Goal: Transaction & Acquisition: Purchase product/service

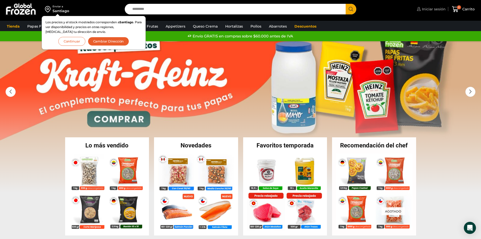
click at [438, 9] on span "Iniciar sesión" at bounding box center [433, 9] width 25 height 5
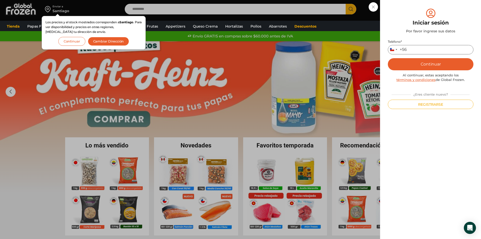
click at [414, 50] on input "Teléfono *" at bounding box center [431, 49] width 86 height 9
type input "*********"
click at [435, 63] on button "Continuar" at bounding box center [431, 64] width 86 height 12
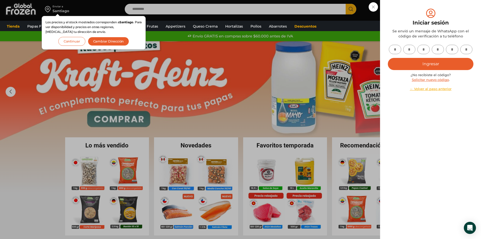
click at [397, 48] on input "text" at bounding box center [395, 49] width 12 height 9
type input "*"
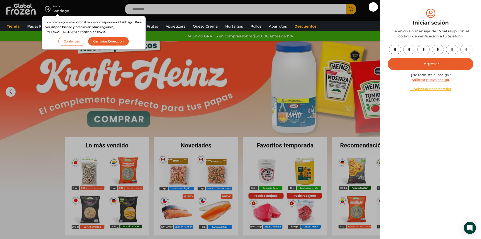
type input "*"
click at [448, 62] on button "Ingresar" at bounding box center [431, 64] width 86 height 12
click at [74, 42] on button "Continuar" at bounding box center [71, 41] width 27 height 9
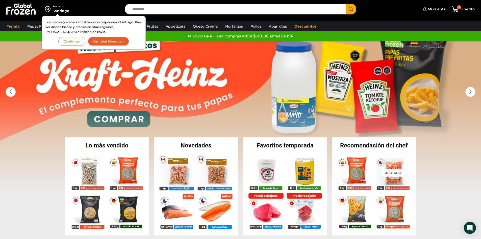
click at [64, 42] on button "Continuar" at bounding box center [71, 41] width 27 height 9
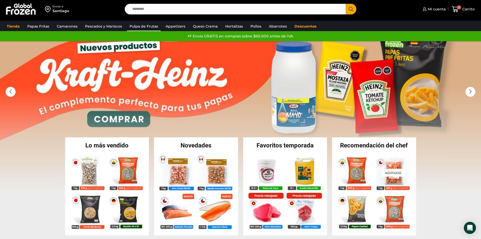
click at [140, 26] on link "Pulpa de Frutas" at bounding box center [144, 26] width 34 height 10
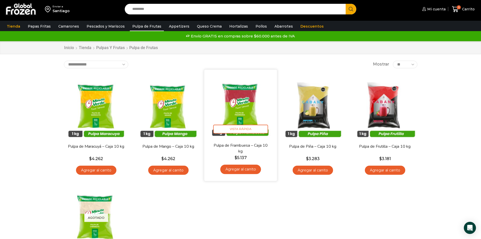
click at [240, 169] on link "Agregar al carrito" at bounding box center [240, 168] width 41 height 9
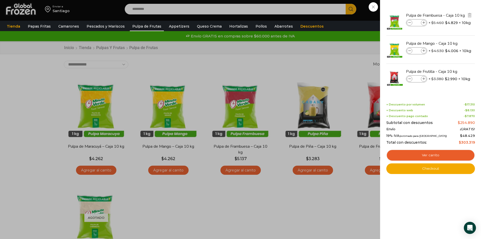
click at [410, 22] on icon at bounding box center [409, 22] width 3 height 3
type input "*"
click at [451, 15] on div "5 Carrito 5 5 Shopping Cart *" at bounding box center [463, 9] width 25 height 12
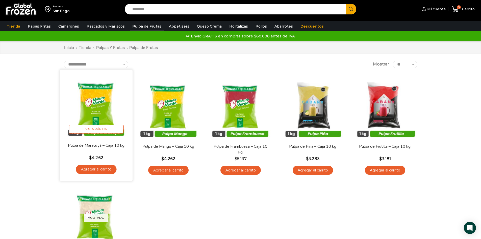
click at [104, 169] on link "Agregar al carrito" at bounding box center [96, 168] width 41 height 9
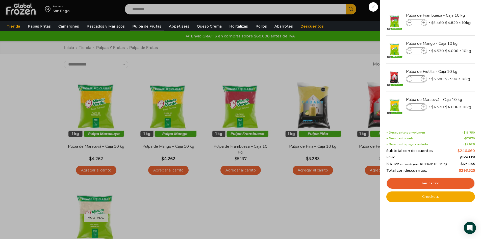
click at [451, 15] on div "6 Carrito 6 6 Shopping Cart *" at bounding box center [463, 9] width 25 height 12
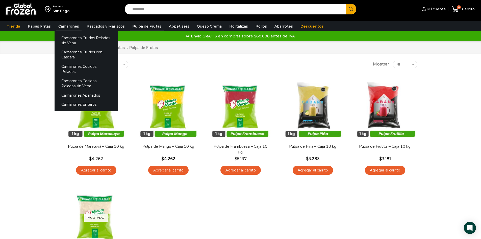
click at [68, 25] on link "Camarones" at bounding box center [69, 26] width 26 height 10
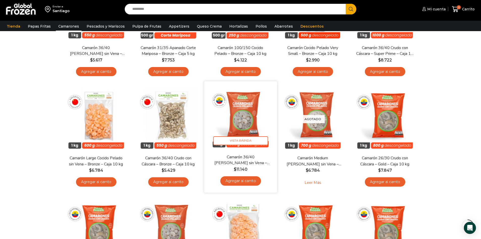
scroll to position [126, 0]
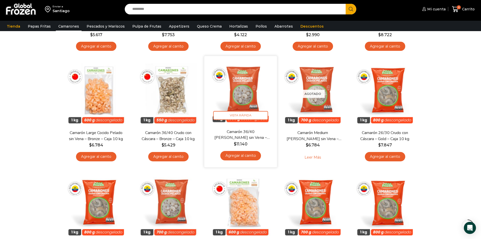
click at [237, 156] on link "Agregar al carrito" at bounding box center [240, 155] width 41 height 9
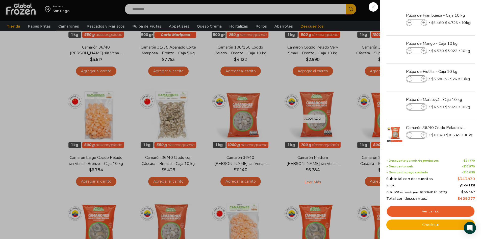
scroll to position [101, 0]
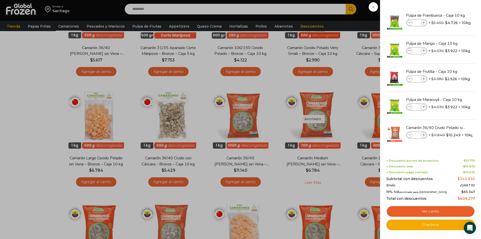
click at [451, 15] on div "7 Carrito 7 7 Shopping Cart *" at bounding box center [463, 9] width 25 height 12
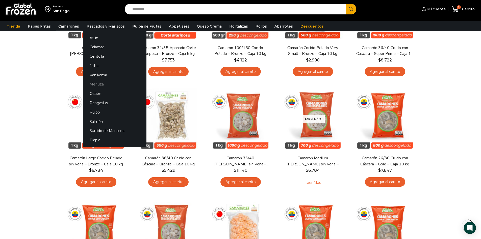
click at [99, 83] on link "Merluza" at bounding box center [115, 84] width 64 height 9
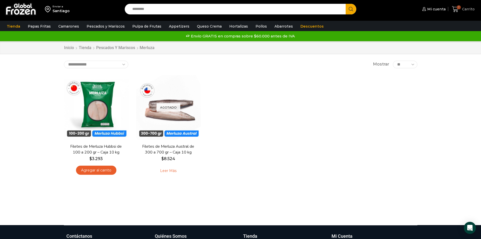
click at [464, 9] on span "Carrito" at bounding box center [468, 9] width 14 height 5
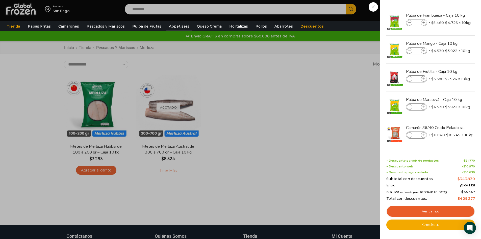
click at [180, 28] on link "Appetizers" at bounding box center [179, 26] width 26 height 10
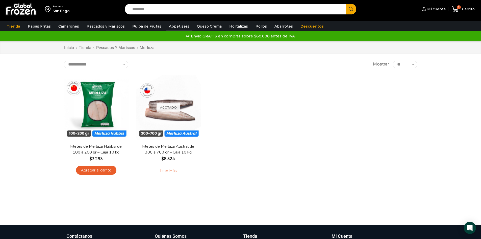
click at [179, 28] on link "Appetizers" at bounding box center [179, 26] width 26 height 10
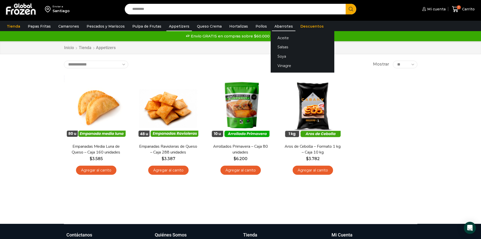
click at [274, 25] on link "Abarrotes" at bounding box center [283, 26] width 23 height 10
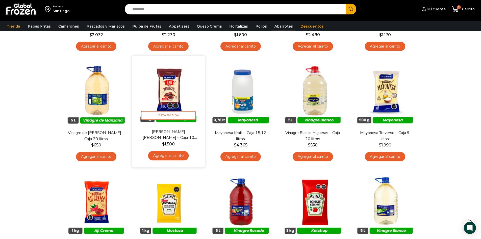
scroll to position [152, 0]
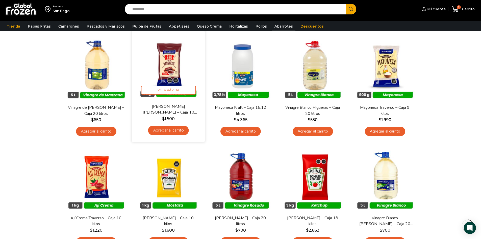
click at [168, 129] on link "Agregar al carrito" at bounding box center [168, 130] width 41 height 9
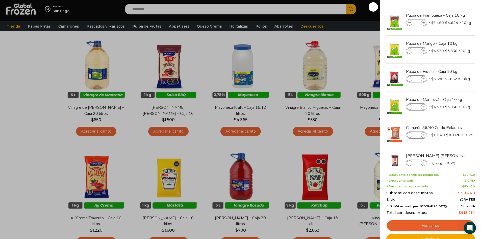
click at [451, 15] on div "8 Carrito 8 8 Shopping Cart *" at bounding box center [463, 9] width 25 height 12
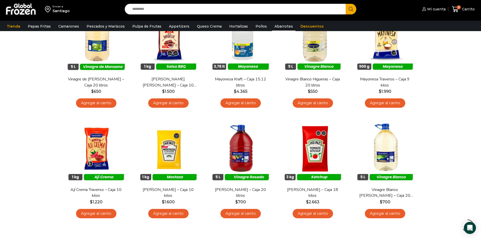
scroll to position [177, 0]
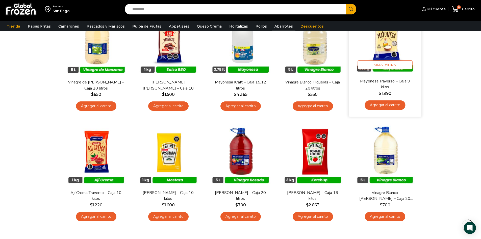
click at [385, 105] on link "Agregar al carrito" at bounding box center [385, 104] width 41 height 9
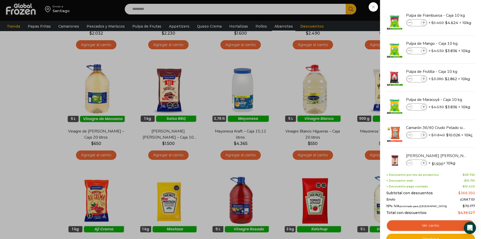
scroll to position [126, 0]
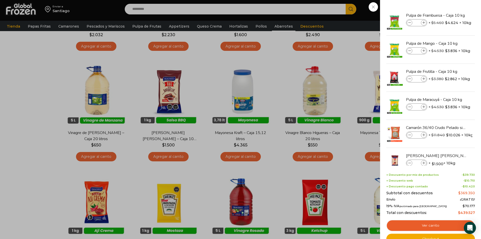
click at [451, 15] on div "9 Carrito 9 9 Shopping Cart *" at bounding box center [463, 9] width 25 height 12
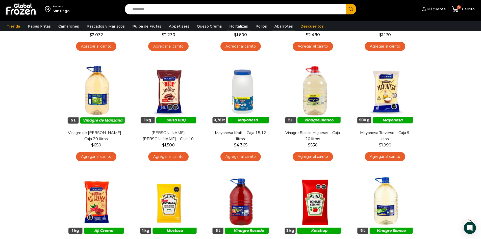
click at [235, 26] on link "Hortalizas" at bounding box center [239, 26] width 24 height 10
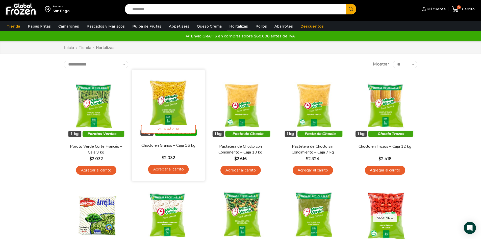
click at [173, 169] on link "Agregar al carrito" at bounding box center [168, 168] width 41 height 9
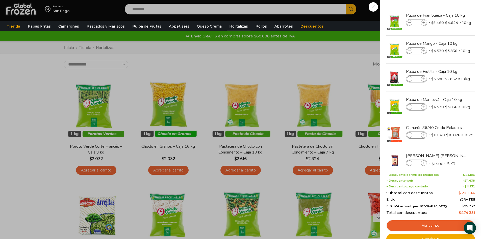
click at [451, 15] on div "10 [GEOGRAPHIC_DATA] 10 10 Shopping Cart *" at bounding box center [463, 9] width 25 height 12
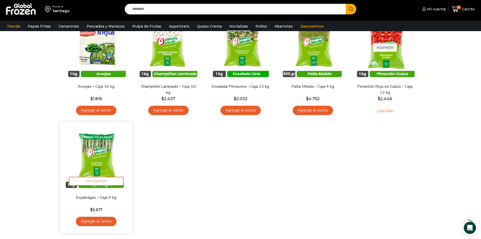
scroll to position [177, 0]
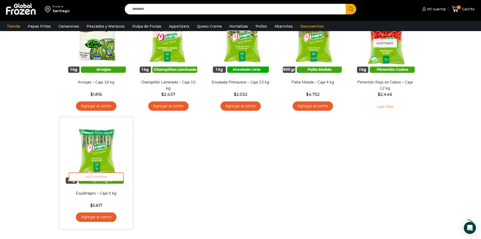
click at [93, 216] on link "Agregar al carrito" at bounding box center [96, 216] width 41 height 9
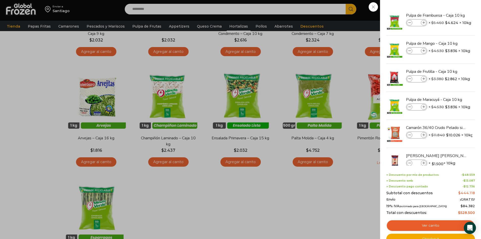
scroll to position [152, 0]
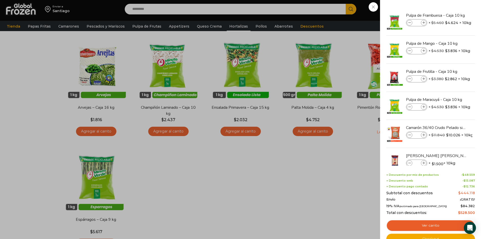
click at [451, 15] on div "11 [GEOGRAPHIC_DATA] 11 11 Shopping Cart" at bounding box center [463, 9] width 25 height 12
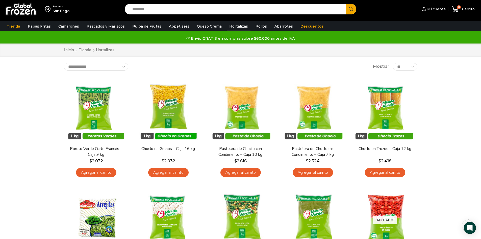
scroll to position [0, 0]
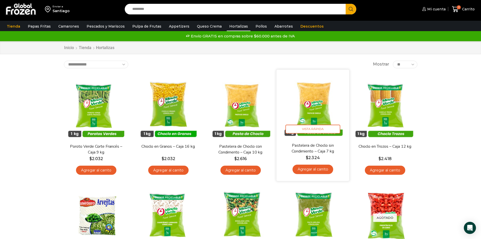
click at [313, 169] on link "Agregar al carrito" at bounding box center [313, 168] width 41 height 9
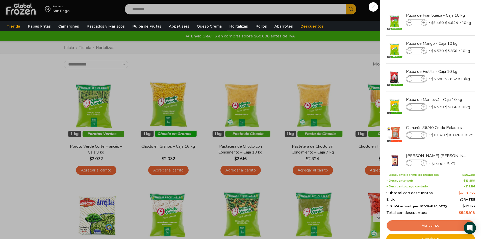
click at [431, 224] on link "Ver carrito" at bounding box center [430, 226] width 89 height 12
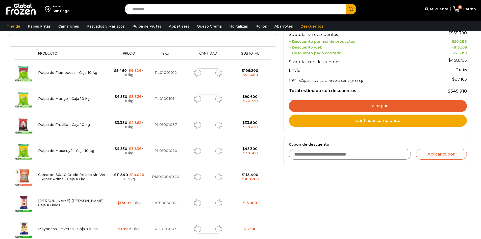
scroll to position [76, 0]
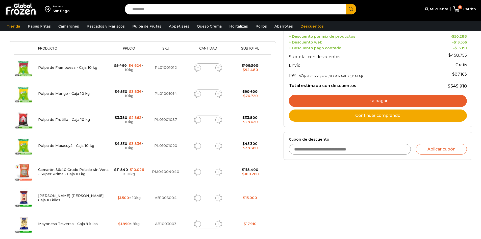
click at [383, 101] on link "Ir a pagar" at bounding box center [378, 101] width 178 height 12
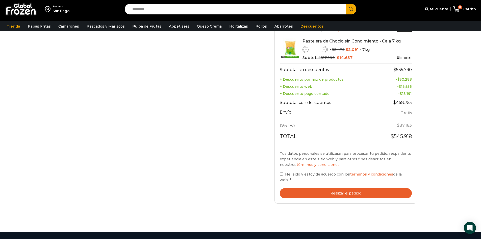
scroll to position [354, 0]
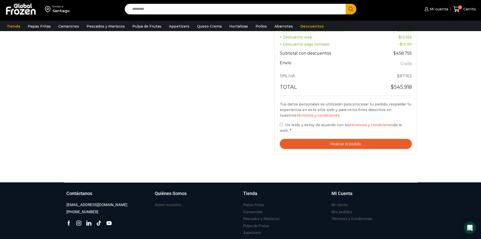
click at [348, 139] on button "Realizar el pedido" at bounding box center [346, 144] width 132 height 10
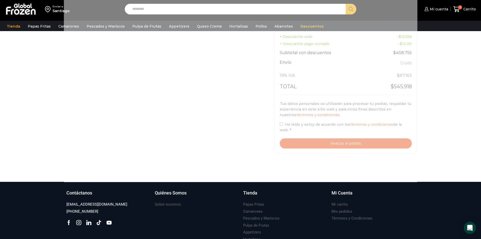
scroll to position [379, 0]
